Goal: Task Accomplishment & Management: Manage account settings

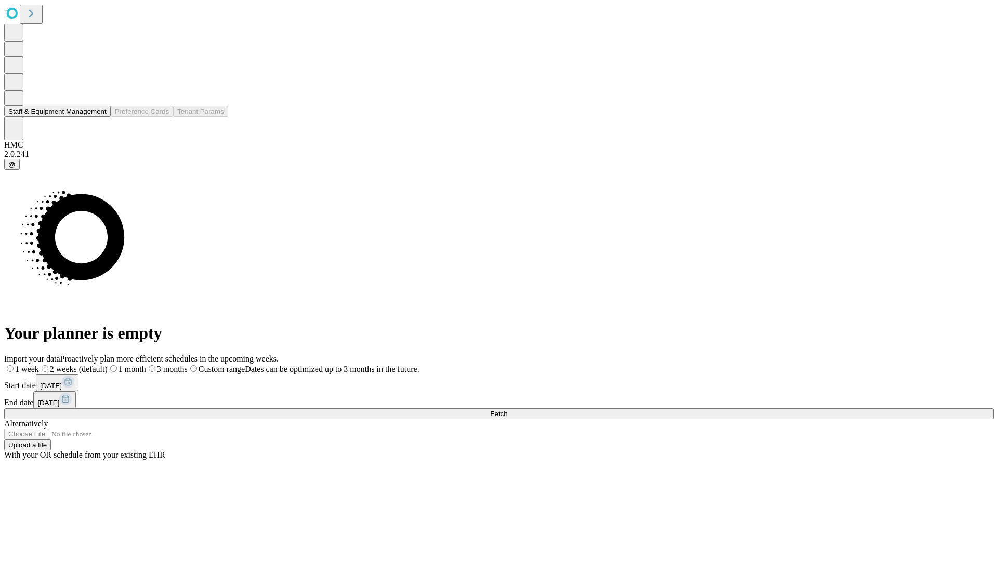
click at [99, 117] on button "Staff & Equipment Management" at bounding box center [57, 111] width 107 height 11
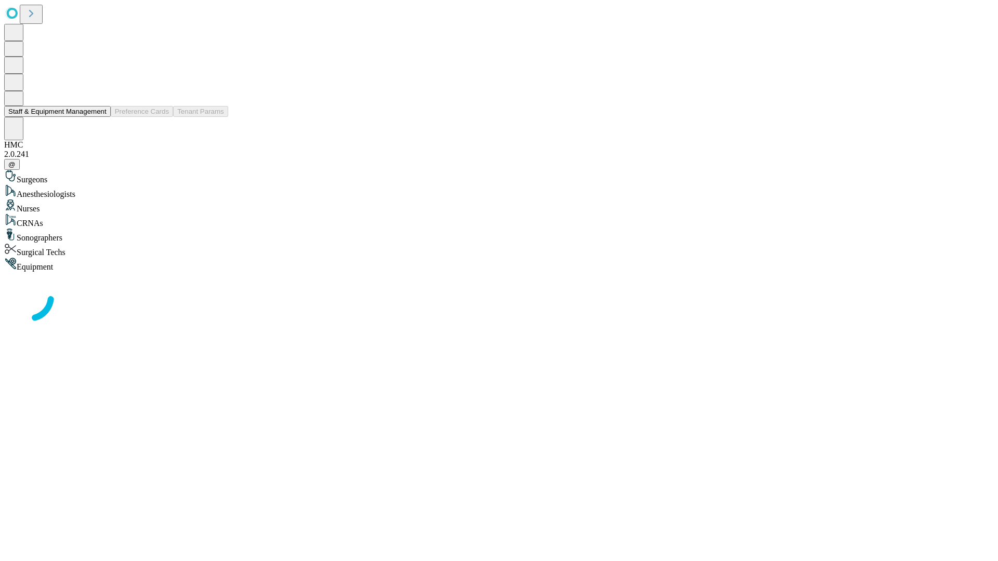
click at [99, 117] on button "Staff & Equipment Management" at bounding box center [57, 111] width 107 height 11
